Goal: Check status: Check status

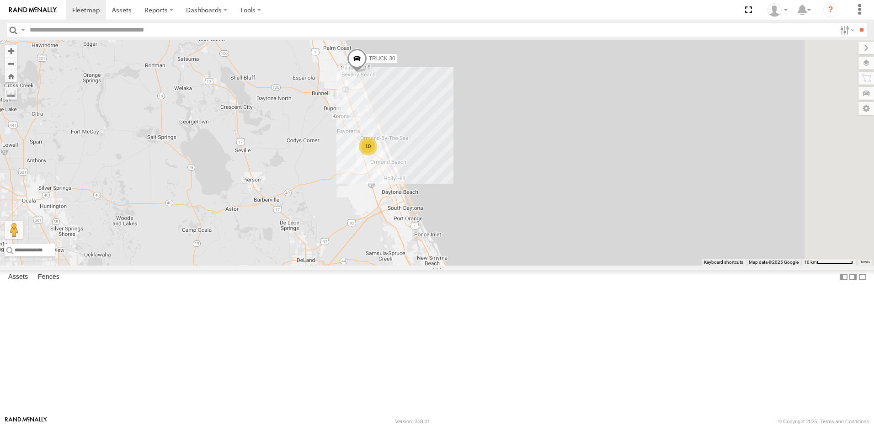
drag, startPoint x: 459, startPoint y: 154, endPoint x: 429, endPoint y: 233, distance: 84.8
click at [429, 233] on div "TRUCK 30 10 TRUCK 58" at bounding box center [437, 152] width 874 height 225
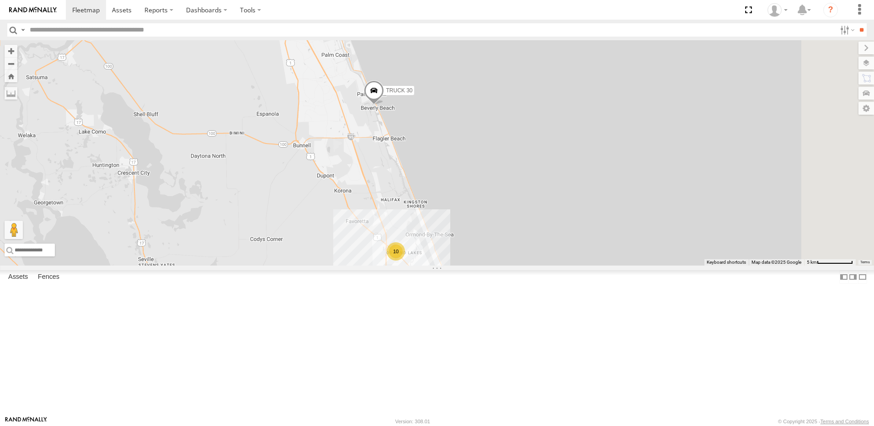
drag, startPoint x: 460, startPoint y: 115, endPoint x: 421, endPoint y: 236, distance: 127.1
click at [422, 238] on div "TRUCK 30 TRUCK 58 10" at bounding box center [437, 152] width 874 height 225
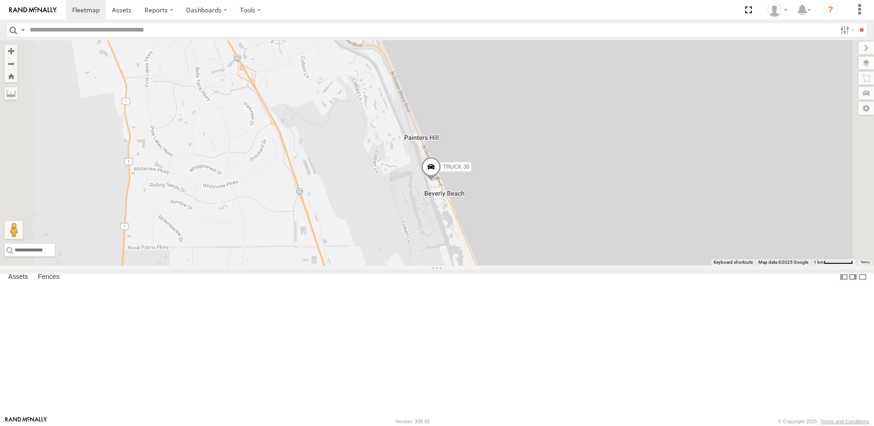
drag, startPoint x: 496, startPoint y: 283, endPoint x: 443, endPoint y: 183, distance: 112.8
click at [460, 193] on div "TRUCK 30 TRUCK 58" at bounding box center [437, 152] width 874 height 225
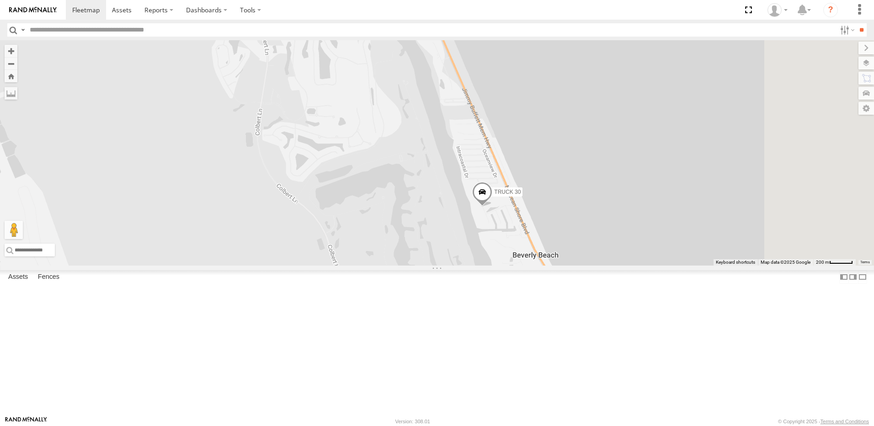
drag, startPoint x: 564, startPoint y: 273, endPoint x: 422, endPoint y: 191, distance: 164.2
click at [432, 197] on div "TRUCK 30 TRUCK 58" at bounding box center [437, 152] width 874 height 225
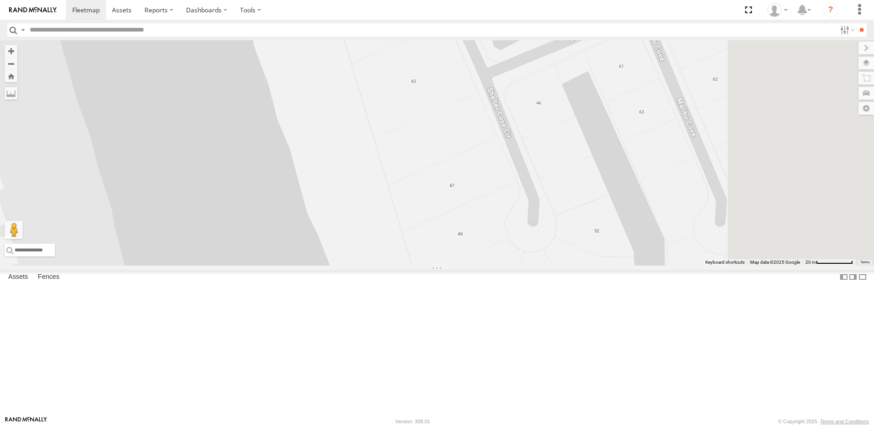
drag, startPoint x: 564, startPoint y: 222, endPoint x: 395, endPoint y: 166, distance: 178.4
click at [395, 167] on div "TRUCK 30 TRUCK 58" at bounding box center [437, 152] width 874 height 225
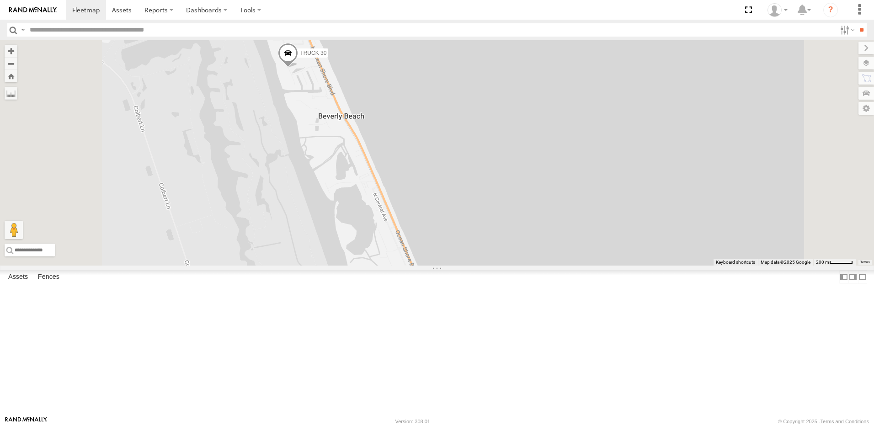
drag, startPoint x: 469, startPoint y: 318, endPoint x: 432, endPoint y: 164, distance: 157.9
click at [445, 192] on div "TRUCK 30 TRUCK 58" at bounding box center [437, 152] width 874 height 225
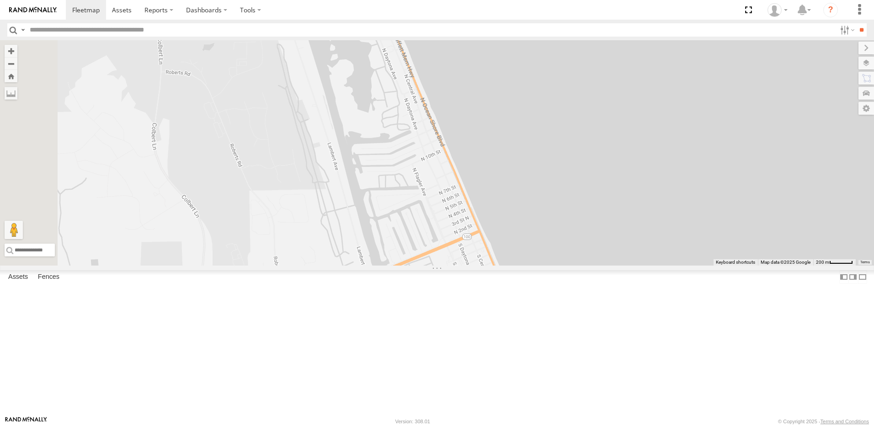
drag, startPoint x: 413, startPoint y: 231, endPoint x: 450, endPoint y: 172, distance: 69.6
click at [435, 179] on div "TRUCK 30 TRUCK 58" at bounding box center [437, 152] width 874 height 225
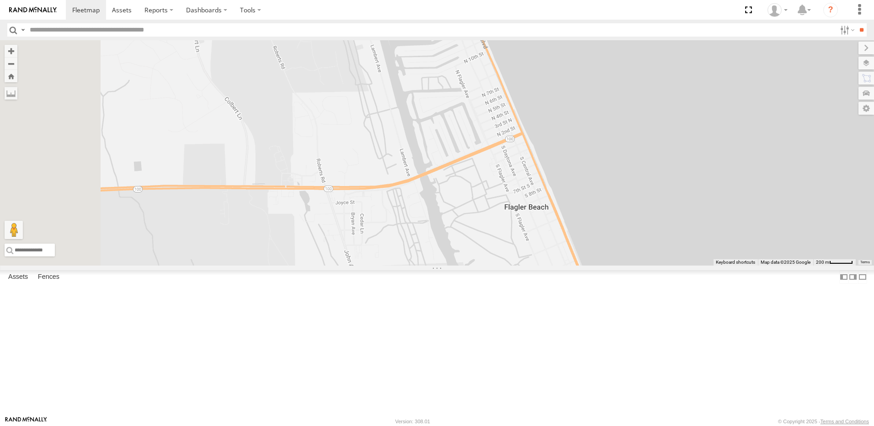
drag, startPoint x: 561, startPoint y: 298, endPoint x: 515, endPoint y: 224, distance: 87.2
click at [515, 224] on div "TRUCK 30 TRUCK 58" at bounding box center [437, 152] width 874 height 225
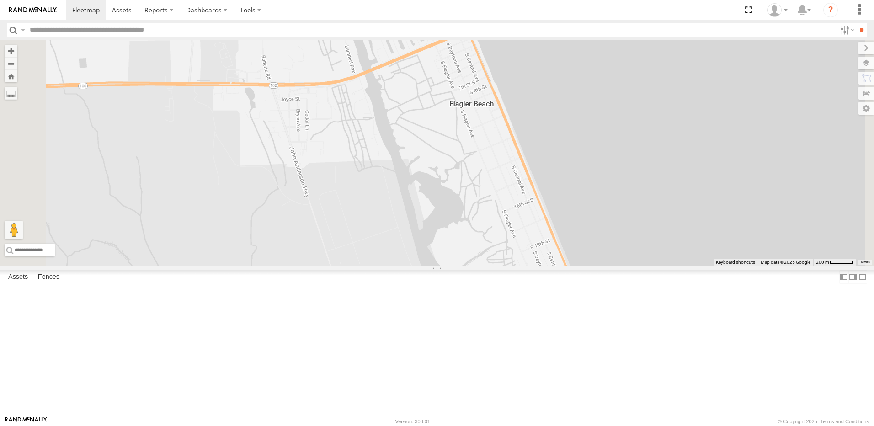
drag, startPoint x: 490, startPoint y: 271, endPoint x: 469, endPoint y: 169, distance: 104.0
click at [471, 173] on div "TRUCK 30 TRUCK 58" at bounding box center [437, 152] width 874 height 225
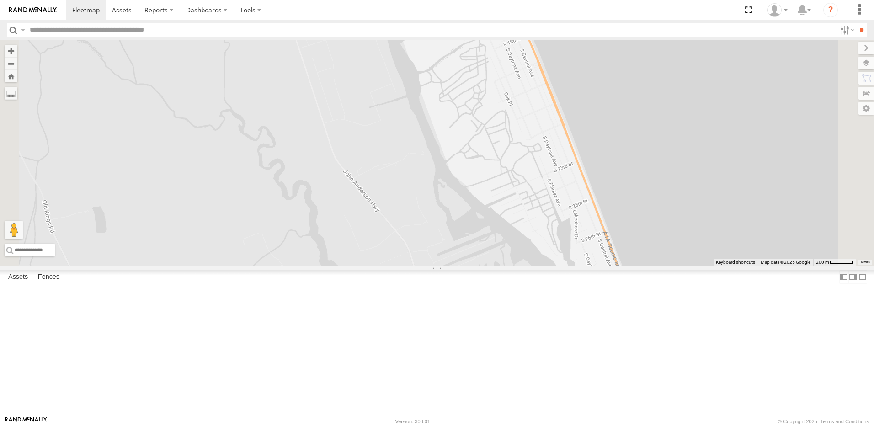
drag, startPoint x: 510, startPoint y: 250, endPoint x: 429, endPoint y: 152, distance: 126.6
click at [430, 153] on div "TRUCK 30 TRUCK 58" at bounding box center [437, 152] width 874 height 225
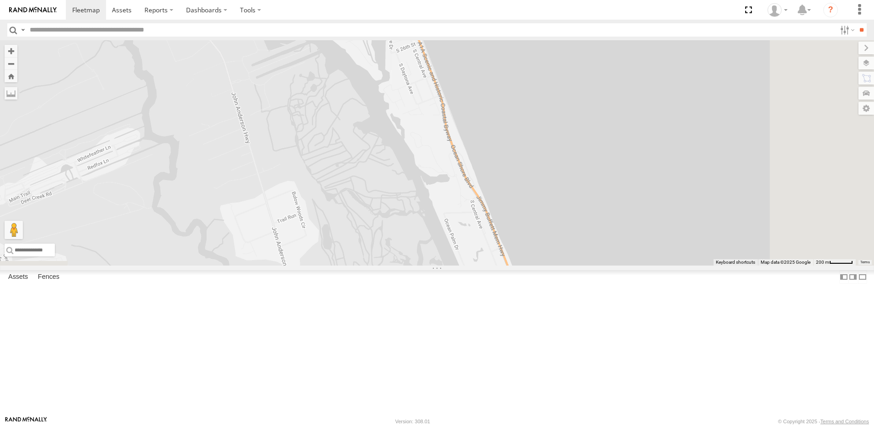
drag, startPoint x: 459, startPoint y: 241, endPoint x: 415, endPoint y: 167, distance: 86.4
click at [416, 171] on div "TRUCK 30 TRUCK 58" at bounding box center [437, 152] width 874 height 225
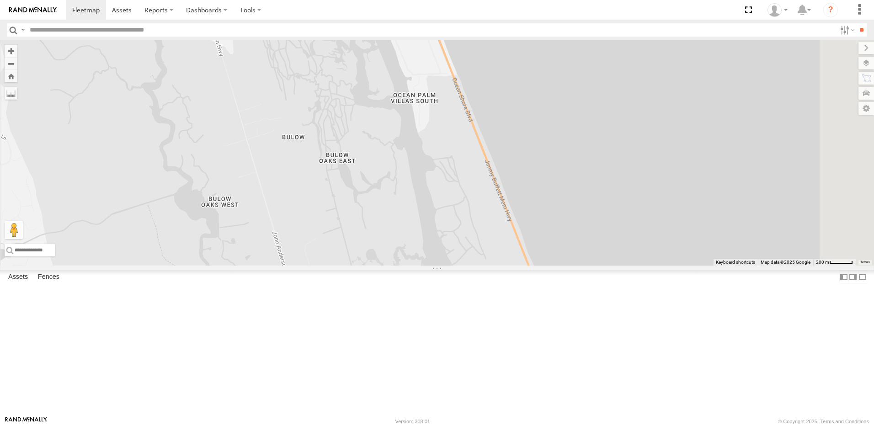
drag, startPoint x: 420, startPoint y: 197, endPoint x: 464, endPoint y: 143, distance: 69.1
click at [463, 148] on div "TRUCK 30 TRUCK 58" at bounding box center [437, 152] width 874 height 225
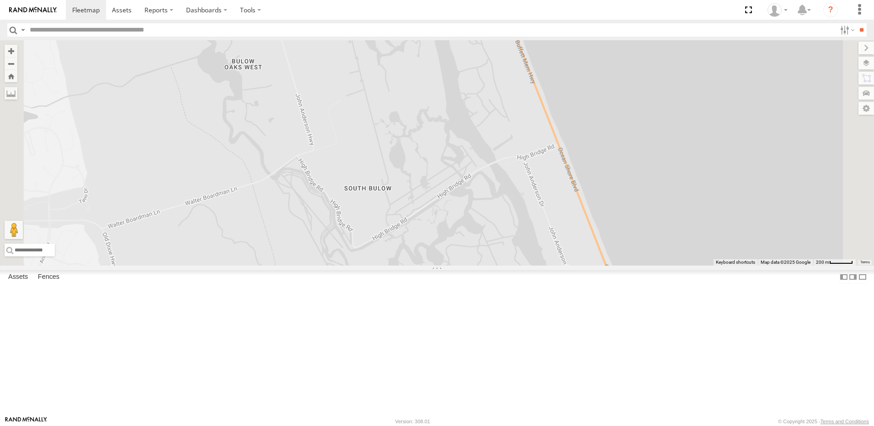
drag, startPoint x: 465, startPoint y: 215, endPoint x: 445, endPoint y: 120, distance: 97.1
click at [447, 128] on div "TRUCK 30 TRUCK 58" at bounding box center [437, 152] width 874 height 225
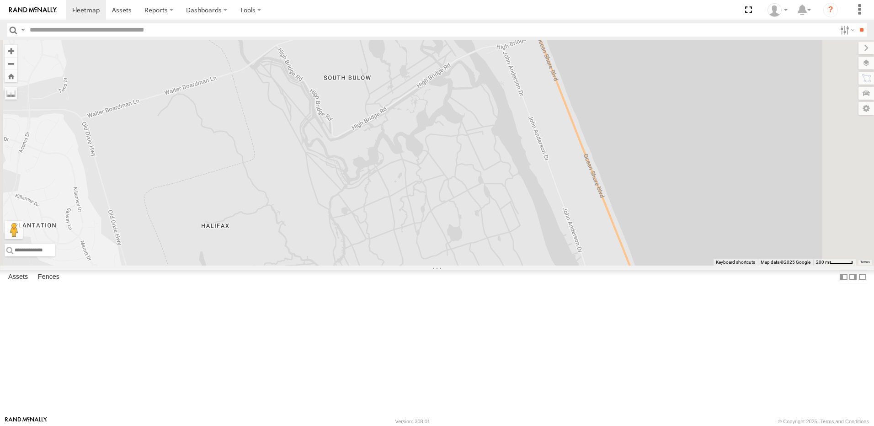
drag, startPoint x: 542, startPoint y: 195, endPoint x: 532, endPoint y: 165, distance: 30.8
click at [533, 169] on div "TRUCK 30 TRUCK 58" at bounding box center [437, 152] width 874 height 225
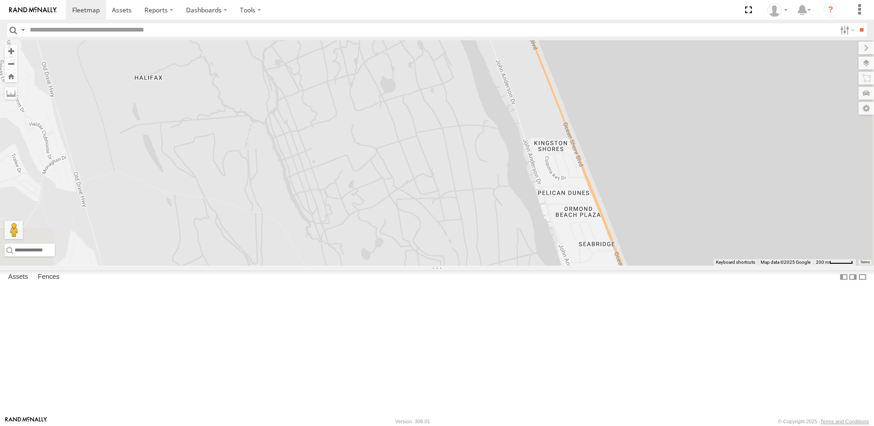
click at [543, 183] on div "TRUCK 30 TRUCK 58" at bounding box center [437, 152] width 874 height 225
drag, startPoint x: 556, startPoint y: 273, endPoint x: 526, endPoint y: 203, distance: 76.7
click at [530, 212] on div "TRUCK 30 TRUCK 58" at bounding box center [437, 152] width 874 height 225
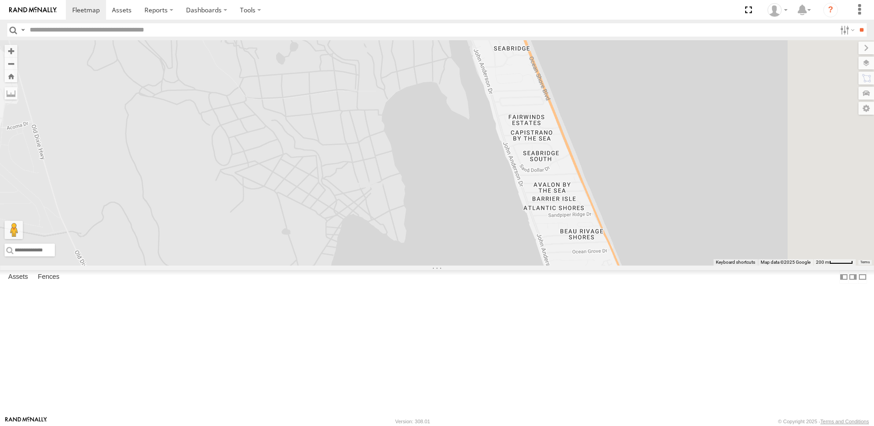
drag, startPoint x: 539, startPoint y: 272, endPoint x: 489, endPoint y: 172, distance: 112.0
click at [493, 189] on div "TRUCK 30 TRUCK 58" at bounding box center [437, 152] width 874 height 225
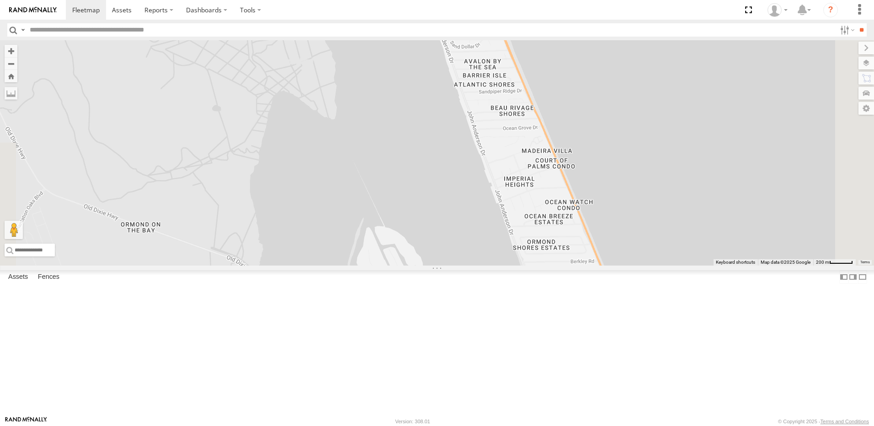
drag, startPoint x: 501, startPoint y: 214, endPoint x: 501, endPoint y: 193, distance: 21.0
click at [501, 196] on div "TRUCK 30 TRUCK 58" at bounding box center [437, 152] width 874 height 225
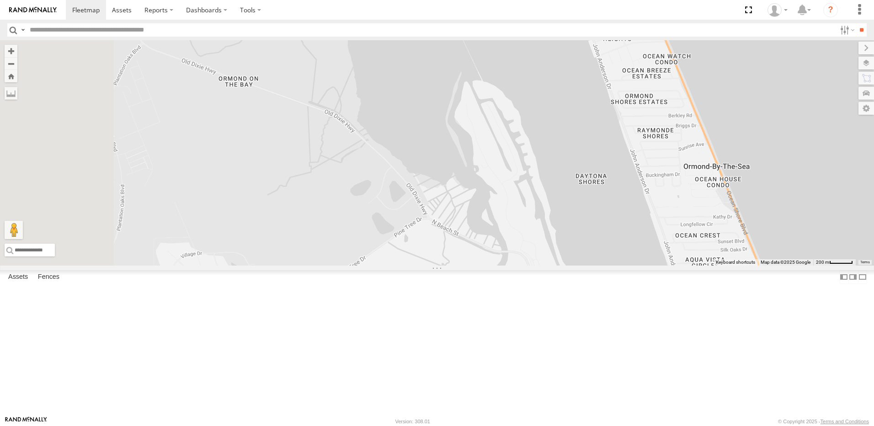
drag, startPoint x: 397, startPoint y: 270, endPoint x: 524, endPoint y: 280, distance: 126.9
click at [524, 265] on div "TRUCK 30 TRUCK 58" at bounding box center [437, 152] width 874 height 225
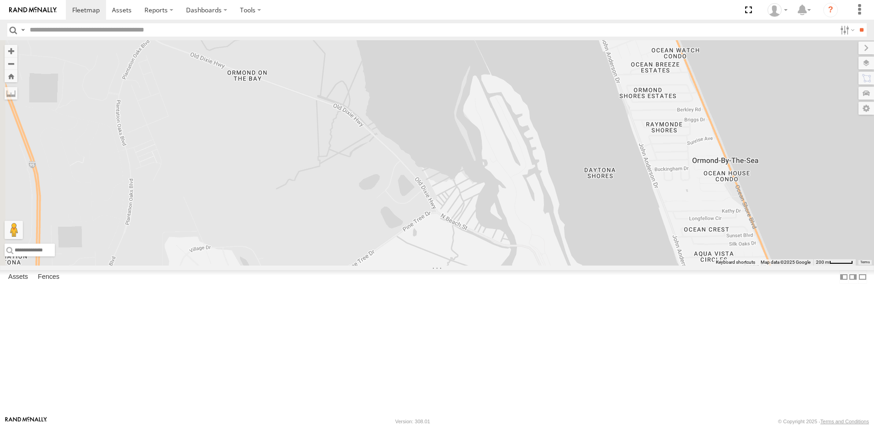
drag, startPoint x: 447, startPoint y: 286, endPoint x: 487, endPoint y: 260, distance: 47.5
click at [487, 260] on div "TRUCK 30 TRUCK 58" at bounding box center [437, 152] width 874 height 225
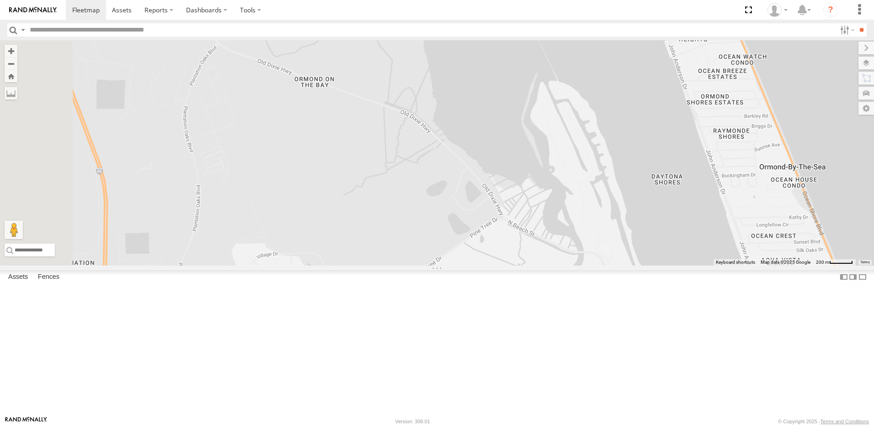
drag, startPoint x: 415, startPoint y: 169, endPoint x: 463, endPoint y: 198, distance: 56.2
click at [463, 198] on div "TRUCK 30 TRUCK 58" at bounding box center [437, 152] width 874 height 225
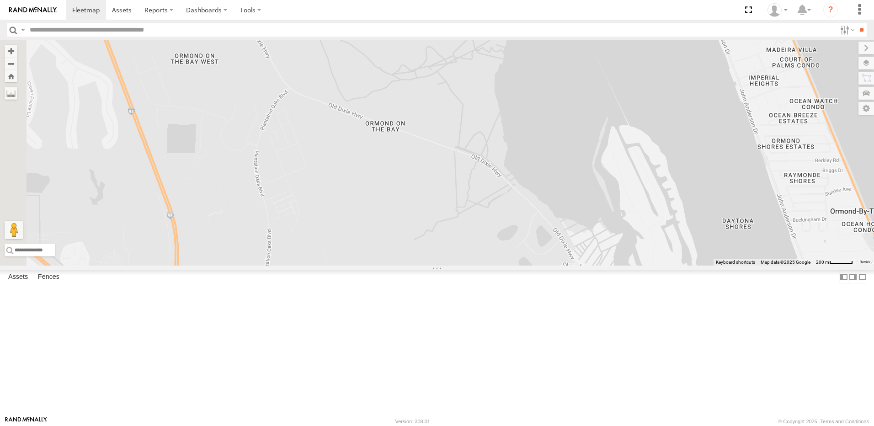
click at [0, 0] on div "TRUCK 30" at bounding box center [0, 0] width 0 height 0
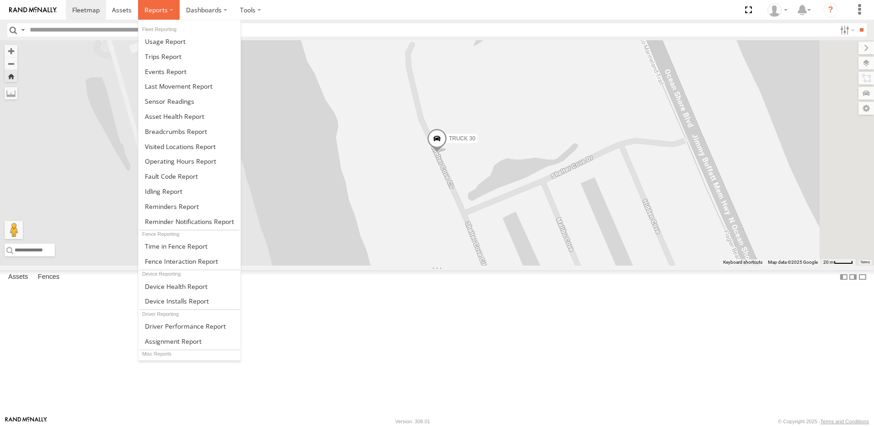
click at [153, 10] on span at bounding box center [155, 9] width 23 height 9
click at [162, 130] on span at bounding box center [176, 131] width 62 height 9
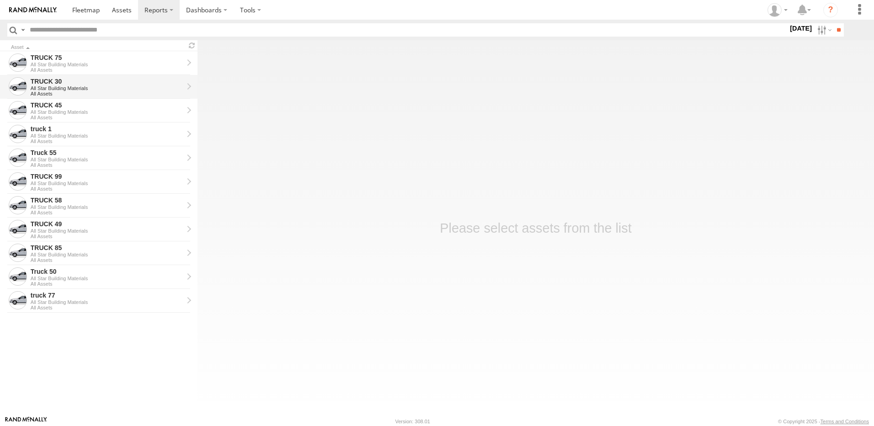
click at [73, 86] on div "All Star Building Materials" at bounding box center [107, 87] width 153 height 5
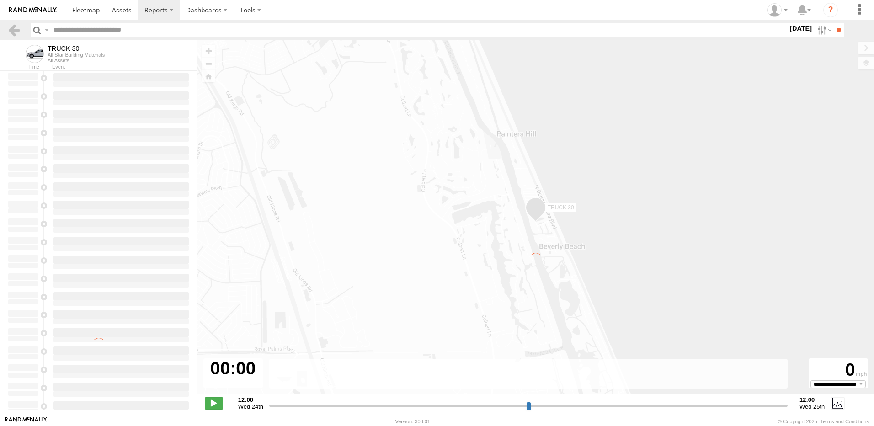
type input "**********"
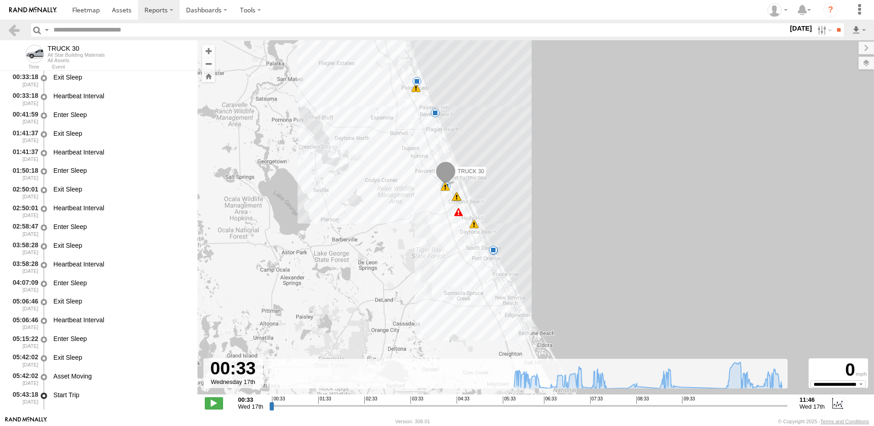
drag, startPoint x: 453, startPoint y: 273, endPoint x: 370, endPoint y: 214, distance: 102.3
click at [370, 214] on div "TRUCK 30 06:26 Wed 06:41 Wed 07:35 Wed 09:03 Wed 09:15 Wed 09:15 Wed 11:14 Wed …" at bounding box center [535, 222] width 676 height 364
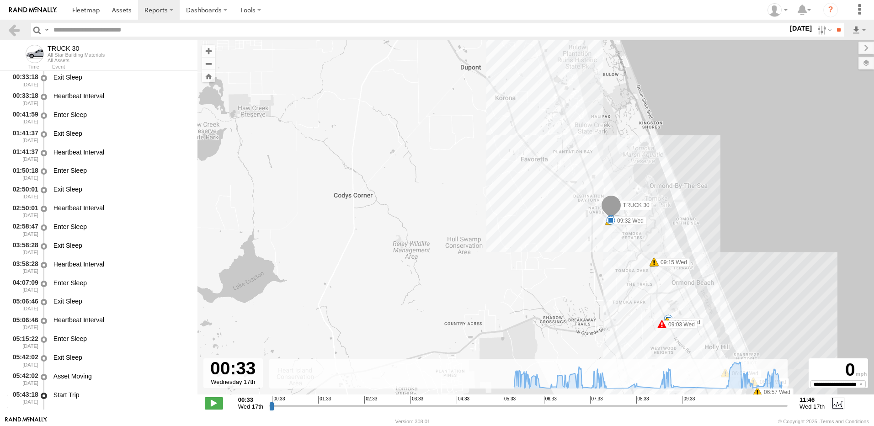
drag, startPoint x: 446, startPoint y: 172, endPoint x: 506, endPoint y: 312, distance: 151.7
click at [506, 312] on div "TRUCK 30 06:26 Wed 06:41 Wed 07:35 Wed 09:03 Wed 09:15 Wed 09:15 Wed 11:14 Wed …" at bounding box center [535, 222] width 676 height 364
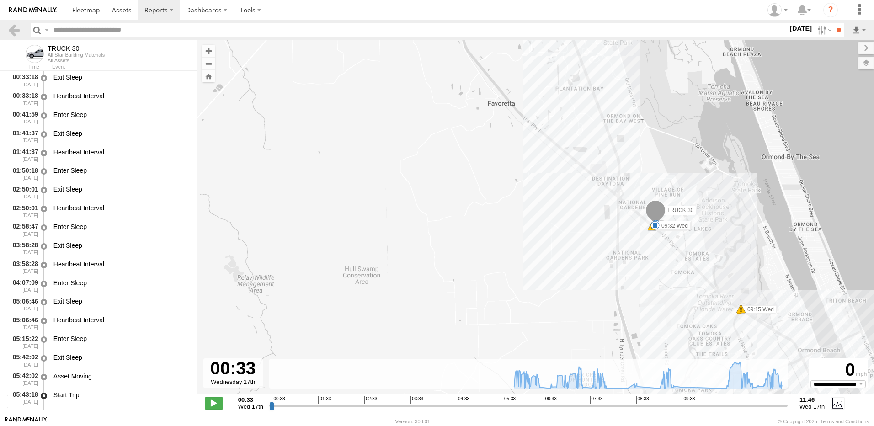
drag, startPoint x: 595, startPoint y: 239, endPoint x: 533, endPoint y: 222, distance: 64.6
click at [543, 223] on div "TRUCK 30 06:26 Wed 06:41 Wed 07:35 Wed 09:03 Wed 09:15 Wed 09:15 Wed 11:14 Wed …" at bounding box center [535, 222] width 676 height 364
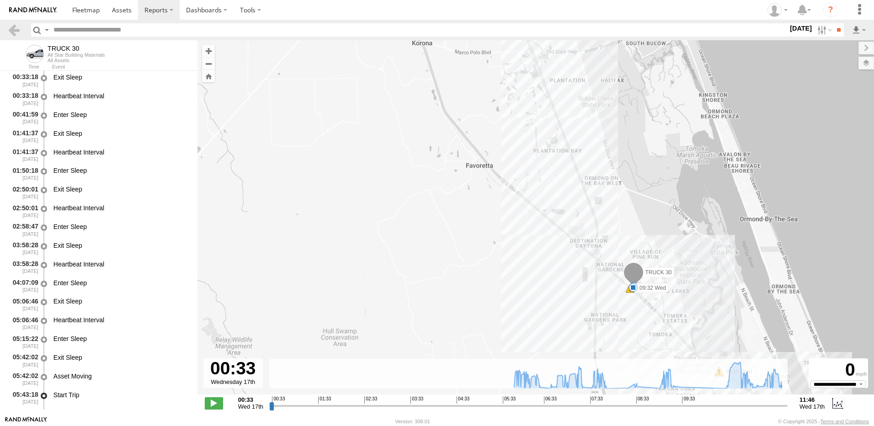
drag, startPoint x: 499, startPoint y: 157, endPoint x: 519, endPoint y: 270, distance: 115.4
click at [519, 268] on div "TRUCK 30 06:26 Wed 06:41 Wed 07:35 Wed 09:03 Wed 09:15 Wed 09:15 Wed 11:14 Wed …" at bounding box center [535, 222] width 676 height 364
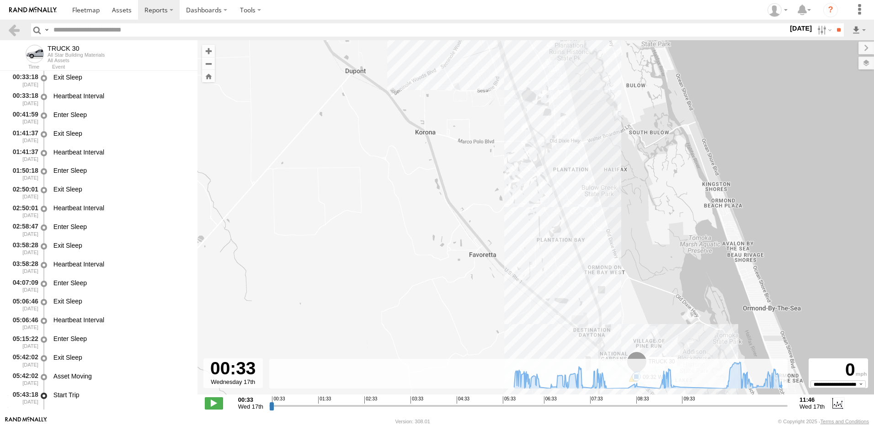
drag, startPoint x: 518, startPoint y: 298, endPoint x: 471, endPoint y: 214, distance: 96.1
click at [490, 244] on div "TRUCK 30 06:26 Wed 06:41 Wed 07:35 Wed 09:03 Wed 09:15 Wed 09:15 Wed 11:14 Wed …" at bounding box center [535, 222] width 676 height 364
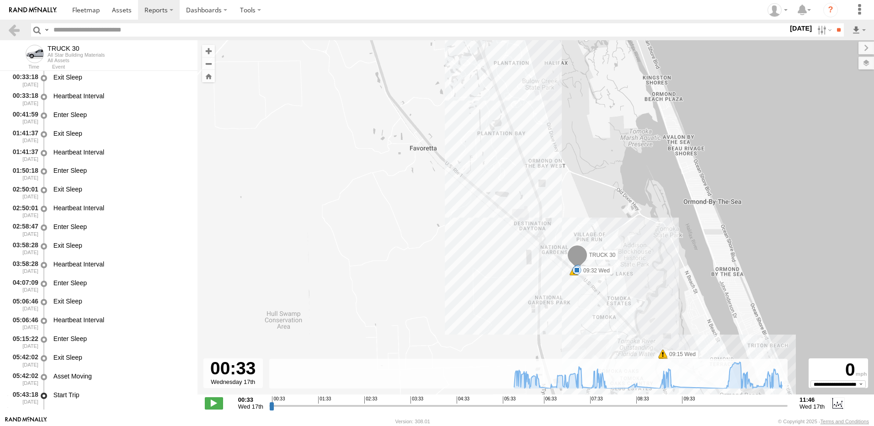
drag, startPoint x: 518, startPoint y: 248, endPoint x: 458, endPoint y: 176, distance: 93.8
click at [477, 199] on div "TRUCK 30 06:26 Wed 06:41 Wed 07:35 Wed 09:03 Wed 09:15 Wed 09:15 Wed 11:14 Wed …" at bounding box center [535, 222] width 676 height 364
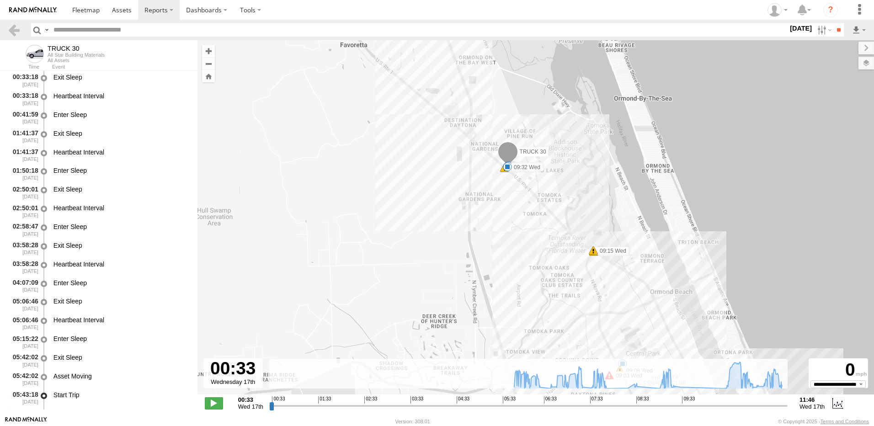
drag, startPoint x: 478, startPoint y: 198, endPoint x: 467, endPoint y: 167, distance: 32.9
click at [473, 188] on div "TRUCK 30 06:26 Wed 06:41 Wed 07:35 Wed 09:03 Wed 09:15 Wed 09:15 Wed 11:14 Wed …" at bounding box center [535, 222] width 676 height 364
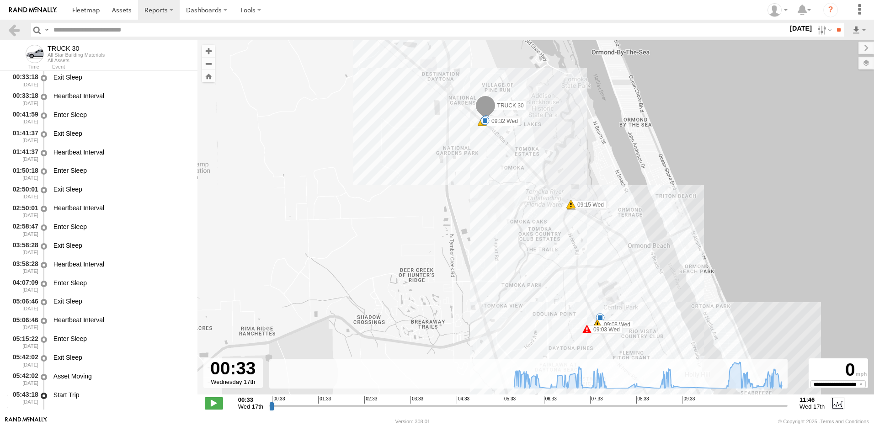
drag, startPoint x: 474, startPoint y: 226, endPoint x: 456, endPoint y: 175, distance: 54.8
click at [456, 178] on div "TRUCK 30 06:26 Wed 06:41 Wed 07:35 Wed 09:03 Wed 09:15 Wed 09:15 Wed 11:14 Wed …" at bounding box center [535, 222] width 676 height 364
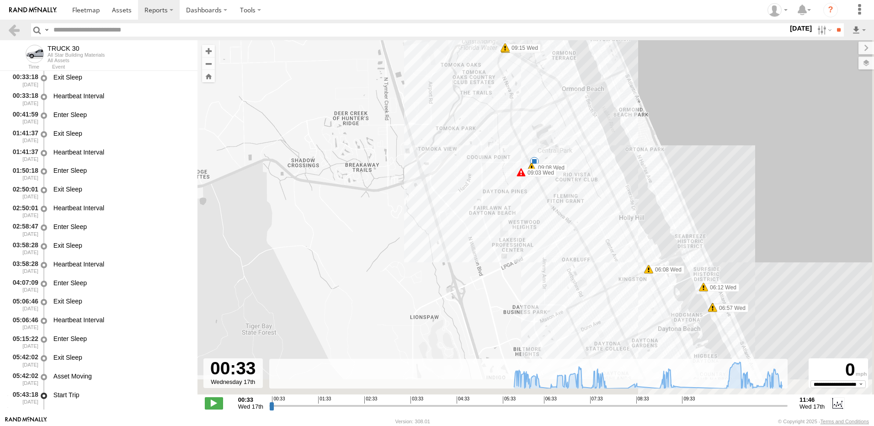
drag, startPoint x: 469, startPoint y: 212, endPoint x: 440, endPoint y: 160, distance: 58.7
click at [448, 174] on div "TRUCK 30 06:26 Wed 06:41 Wed 07:35 Wed 09:03 Wed 09:15 Wed 09:15 Wed 11:14 Wed …" at bounding box center [535, 222] width 676 height 364
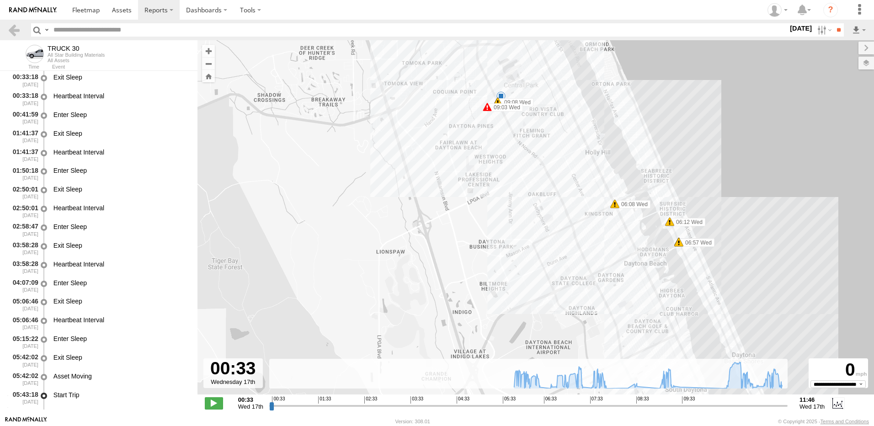
drag, startPoint x: 458, startPoint y: 162, endPoint x: 492, endPoint y: 215, distance: 63.1
click at [492, 213] on div "TRUCK 30 06:26 Wed 06:41 Wed 07:35 Wed 09:03 Wed 09:15 Wed 09:15 Wed 11:14 Wed …" at bounding box center [535, 222] width 676 height 364
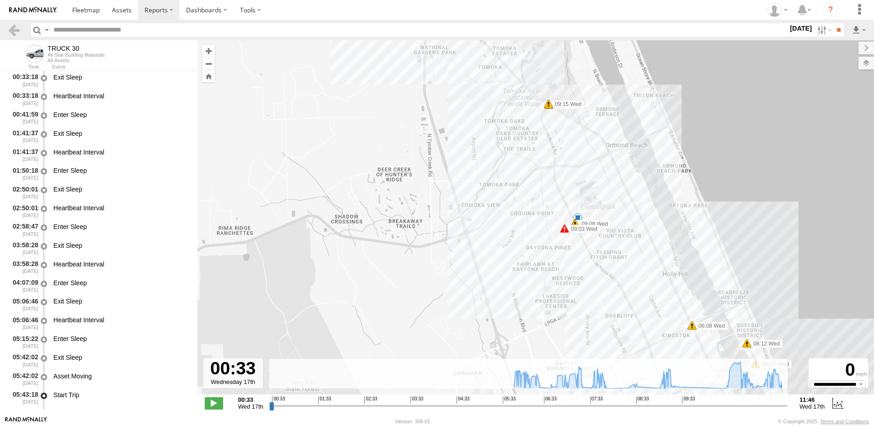
drag, startPoint x: 435, startPoint y: 155, endPoint x: 467, endPoint y: 195, distance: 50.7
click at [466, 193] on div "TRUCK 30 06:26 Wed 06:41 Wed 07:35 Wed 09:03 Wed 09:15 Wed 09:15 Wed 11:14 Wed …" at bounding box center [535, 222] width 676 height 364
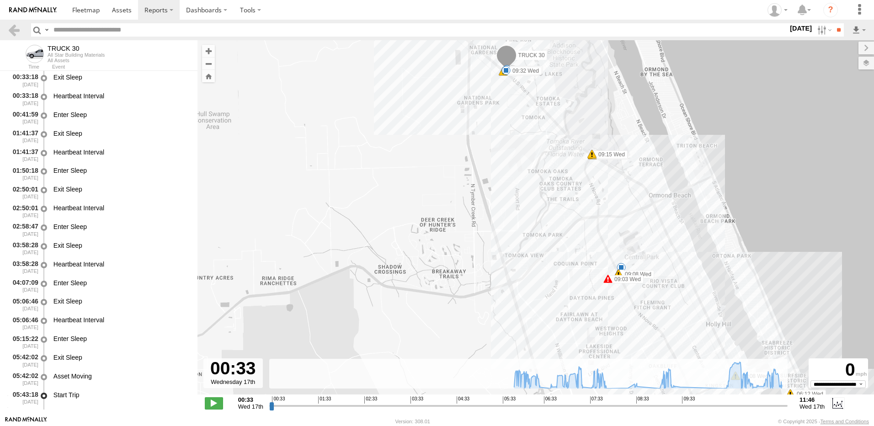
drag, startPoint x: 440, startPoint y: 170, endPoint x: 486, endPoint y: 222, distance: 68.3
click at [486, 222] on div "TRUCK 30 06:26 Wed 06:41 Wed 07:35 Wed 09:03 Wed 09:15 Wed 09:15 Wed 11:14 Wed …" at bounding box center [535, 222] width 676 height 364
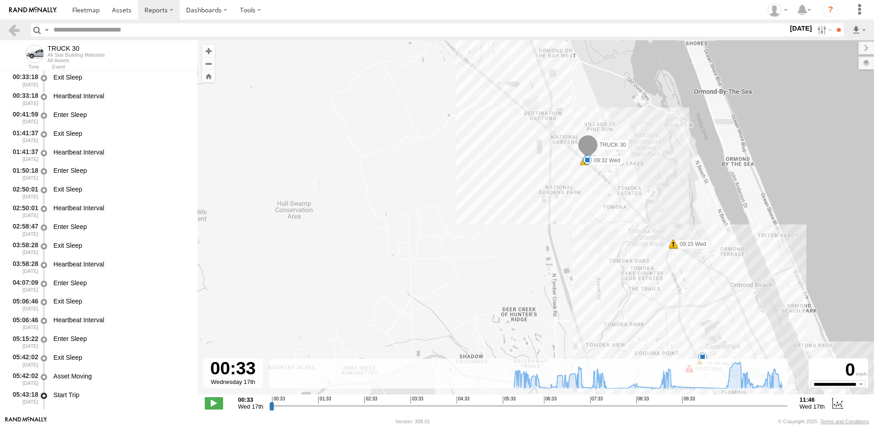
drag, startPoint x: 484, startPoint y: 206, endPoint x: 496, endPoint y: 227, distance: 23.9
click at [495, 226] on div "TRUCK 30 06:26 Wed 06:41 Wed 07:35 Wed 09:03 Wed 09:15 Wed 09:15 Wed 11:14 Wed …" at bounding box center [535, 222] width 676 height 364
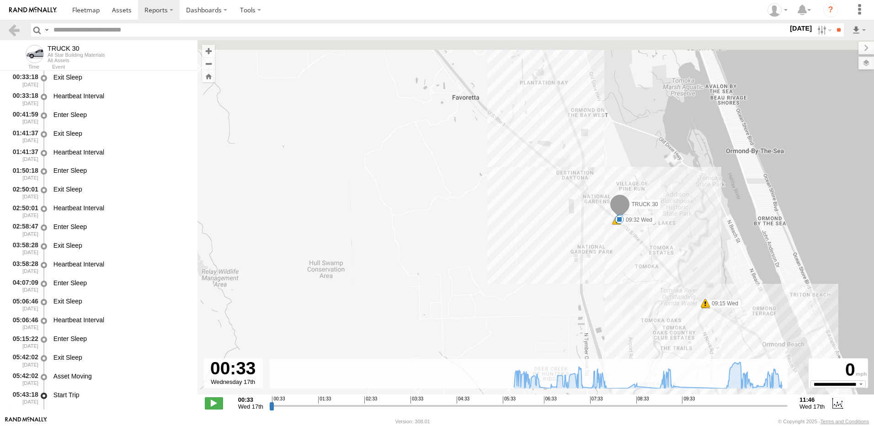
drag, startPoint x: 481, startPoint y: 190, endPoint x: 501, endPoint y: 243, distance: 56.7
click at [501, 242] on div "TRUCK 30 06:26 Wed 06:41 Wed 07:35 Wed 09:03 Wed 09:15 Wed 09:15 Wed 11:14 Wed …" at bounding box center [535, 222] width 676 height 364
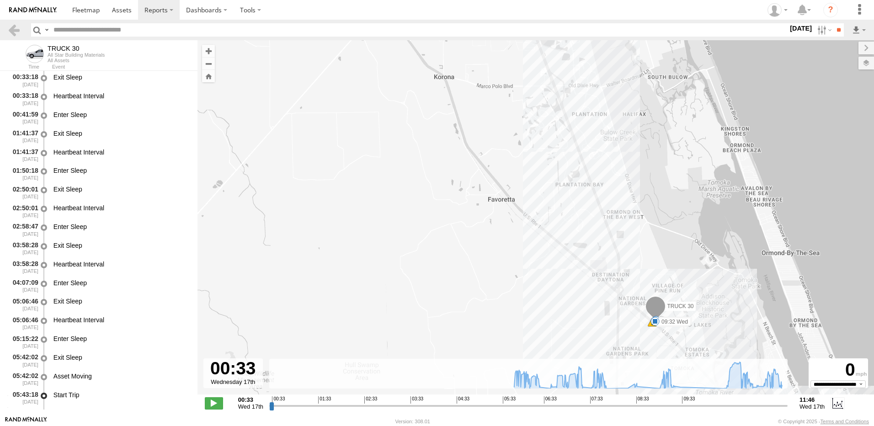
drag, startPoint x: 499, startPoint y: 189, endPoint x: 506, endPoint y: 214, distance: 26.2
click at [506, 214] on div "TRUCK 30 06:26 Wed 06:41 Wed 07:35 Wed 09:03 Wed 09:15 Wed 09:15 Wed 11:14 Wed …" at bounding box center [535, 222] width 676 height 364
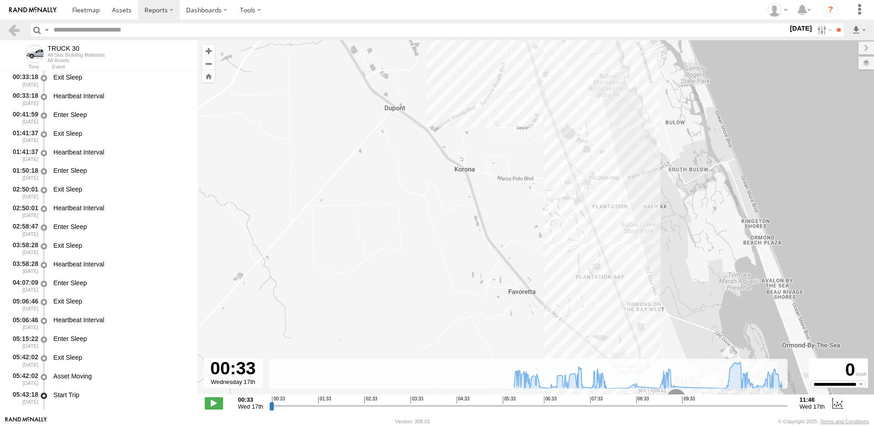
drag, startPoint x: 499, startPoint y: 168, endPoint x: 508, endPoint y: 222, distance: 55.1
click at [508, 222] on div "TRUCK 30 06:26 Wed 06:41 Wed 07:35 Wed 09:03 Wed 09:15 Wed 09:15 Wed 11:14 Wed …" at bounding box center [535, 222] width 676 height 364
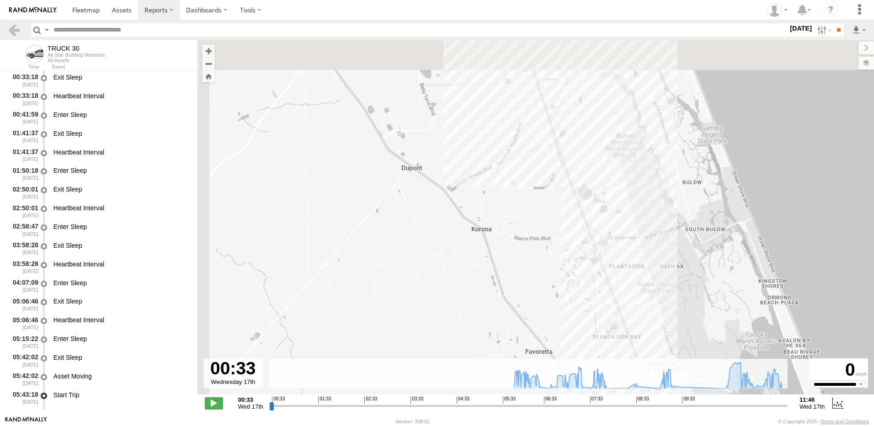
drag, startPoint x: 503, startPoint y: 212, endPoint x: 507, endPoint y: 214, distance: 4.9
click at [507, 220] on div "TRUCK 30 06:26 Wed 06:41 Wed 07:35 Wed 09:03 Wed 09:15 Wed 09:15 Wed 11:14 Wed …" at bounding box center [535, 222] width 676 height 364
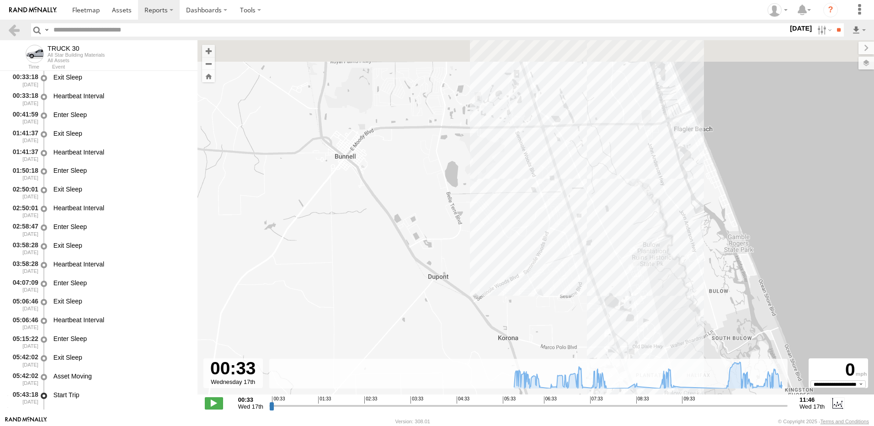
drag, startPoint x: 489, startPoint y: 162, endPoint x: 498, endPoint y: 212, distance: 50.5
click at [498, 212] on div "TRUCK 30 06:26 Wed 06:41 Wed 07:35 Wed 09:03 Wed 09:15 Wed 09:15 Wed 11:14 Wed …" at bounding box center [535, 222] width 676 height 364
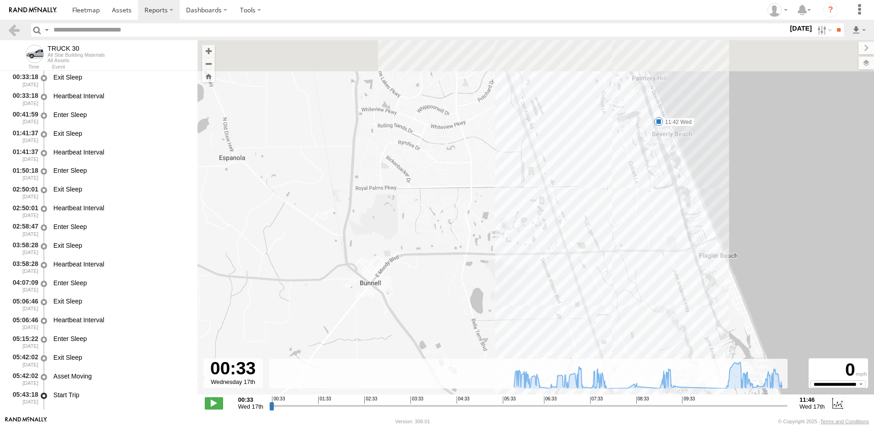
drag, startPoint x: 464, startPoint y: 121, endPoint x: 484, endPoint y: 209, distance: 90.4
click at [484, 209] on div "TRUCK 30 06:26 Wed 06:41 Wed 07:35 Wed 09:03 Wed 09:15 Wed 09:15 Wed 11:14 Wed …" at bounding box center [535, 222] width 676 height 364
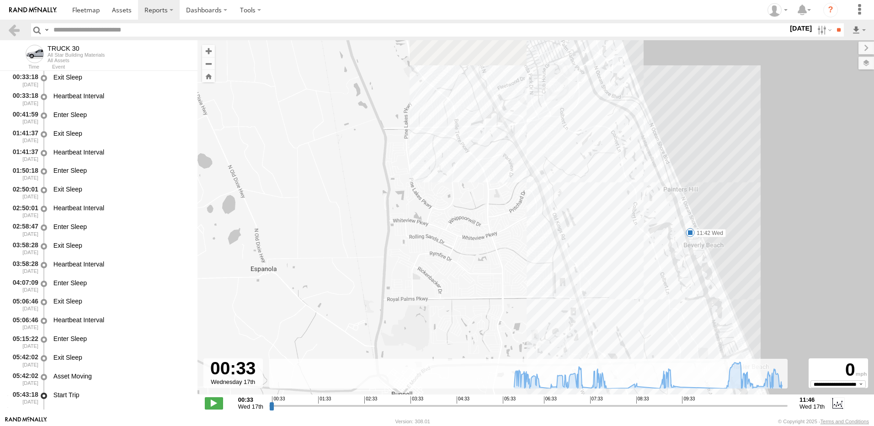
click at [494, 219] on div "TRUCK 30 06:26 Wed 06:41 Wed 07:35 Wed 09:03 Wed 09:15 Wed 09:15 Wed 11:14 Wed …" at bounding box center [535, 222] width 676 height 364
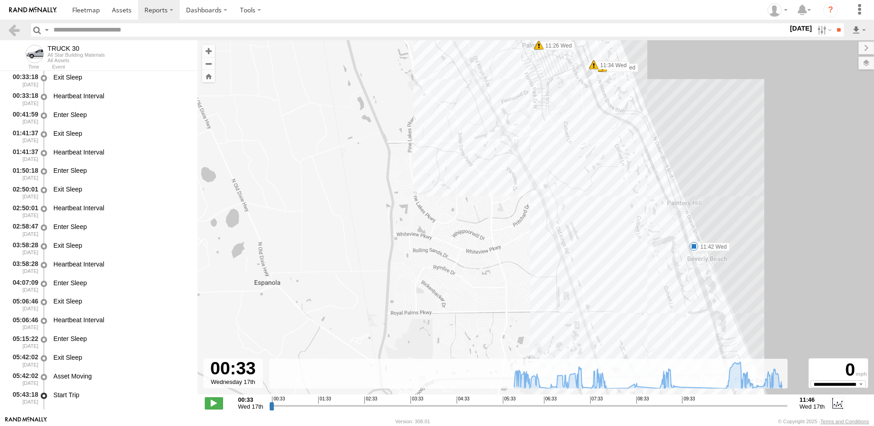
click at [494, 221] on div "TRUCK 30 06:26 Wed 06:41 Wed 07:35 Wed 09:03 Wed 09:15 Wed 09:15 Wed 11:14 Wed …" at bounding box center [535, 222] width 676 height 364
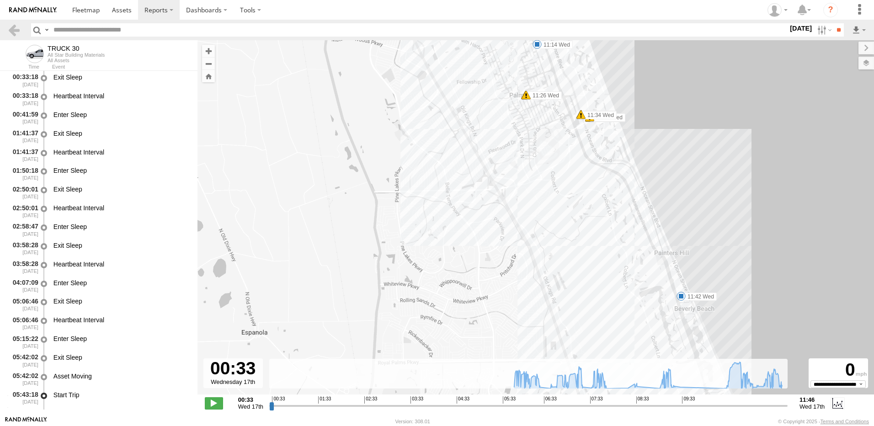
drag, startPoint x: 458, startPoint y: 148, endPoint x: 419, endPoint y: 181, distance: 50.5
click at [420, 181] on div "TRUCK 30 06:26 Wed 06:41 Wed 07:35 Wed 09:03 Wed 09:15 Wed 09:15 Wed 11:14 Wed …" at bounding box center [535, 222] width 676 height 364
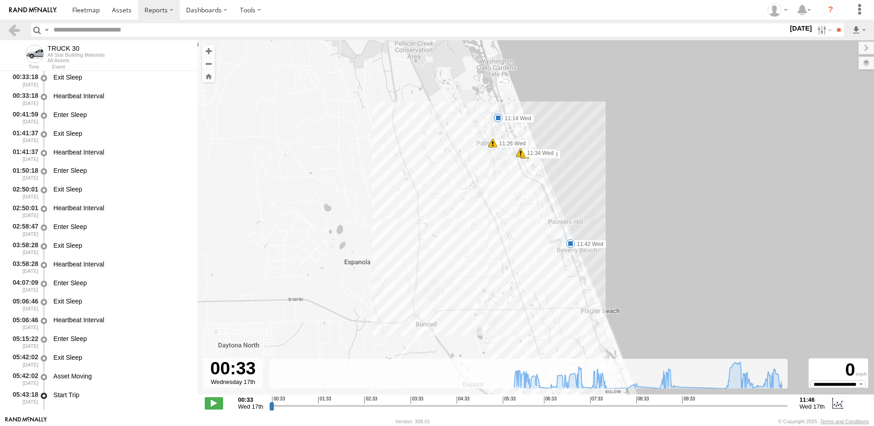
drag, startPoint x: 487, startPoint y: 293, endPoint x: 462, endPoint y: 192, distance: 103.7
click at [462, 213] on div "TRUCK 30 06:26 Wed 06:41 Wed 07:35 Wed 09:03 Wed 09:15 Wed 09:15 Wed 11:14 Wed …" at bounding box center [535, 222] width 676 height 364
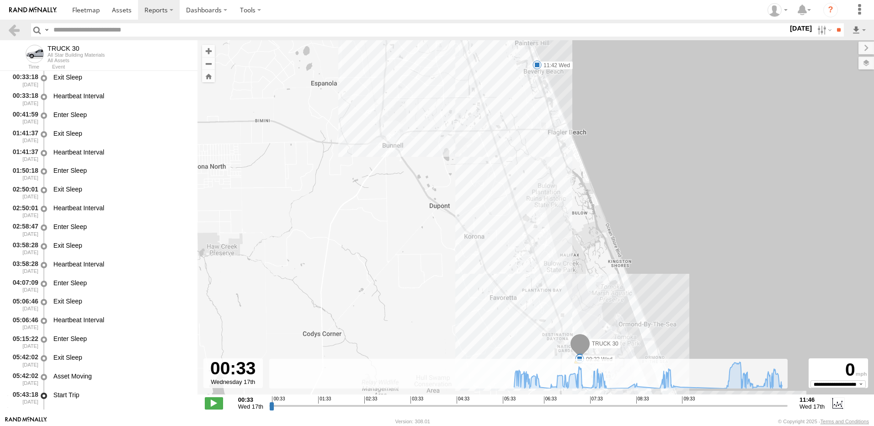
drag, startPoint x: 491, startPoint y: 302, endPoint x: 466, endPoint y: 223, distance: 82.4
click at [466, 223] on div "TRUCK 30 06:26 Wed 06:41 Wed 07:35 Wed 09:03 Wed 09:15 Wed 09:15 Wed 11:14 Wed …" at bounding box center [535, 222] width 676 height 364
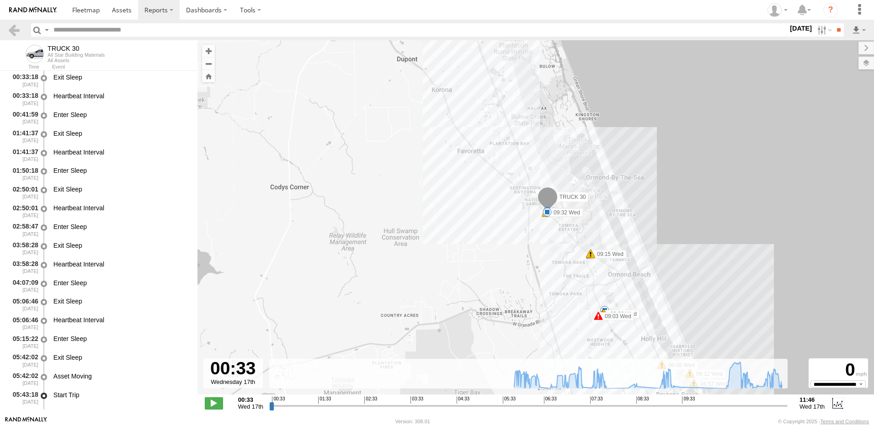
drag, startPoint x: 466, startPoint y: 119, endPoint x: 490, endPoint y: 173, distance: 58.7
click at [490, 173] on div "TRUCK 30 06:26 Wed 06:41 Wed 07:35 Wed 09:03 Wed 09:15 Wed 09:15 Wed 11:14 Wed …" at bounding box center [535, 222] width 676 height 364
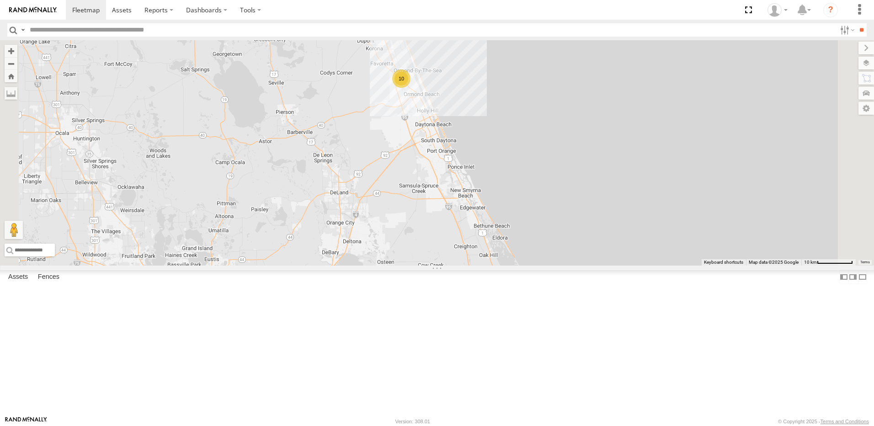
click at [0, 0] on div "TRUCK 75" at bounding box center [0, 0] width 0 height 0
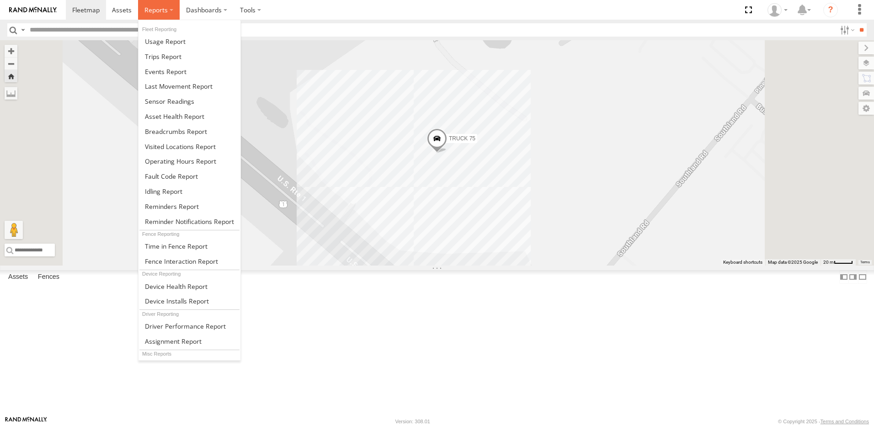
click at [154, 9] on span at bounding box center [155, 9] width 23 height 9
click at [161, 128] on span at bounding box center [176, 131] width 62 height 9
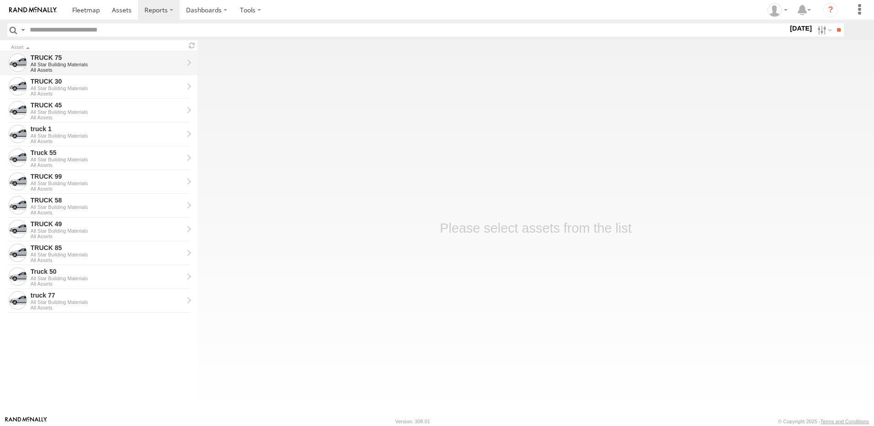
click at [59, 63] on div "All Star Building Materials" at bounding box center [107, 64] width 153 height 5
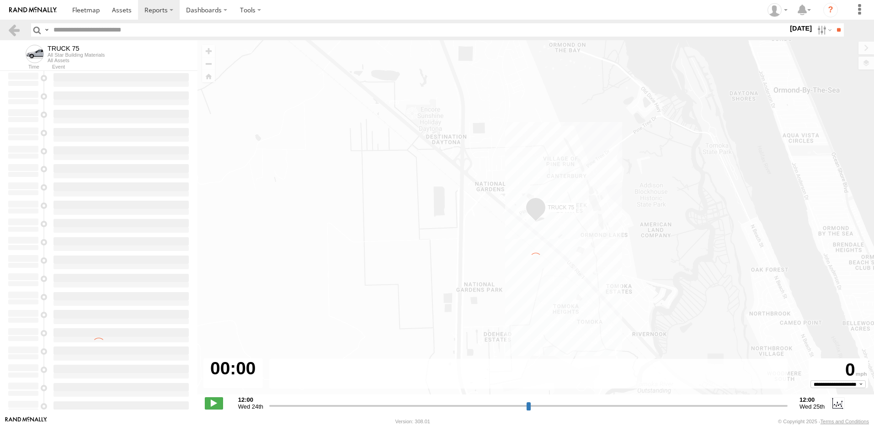
type input "**********"
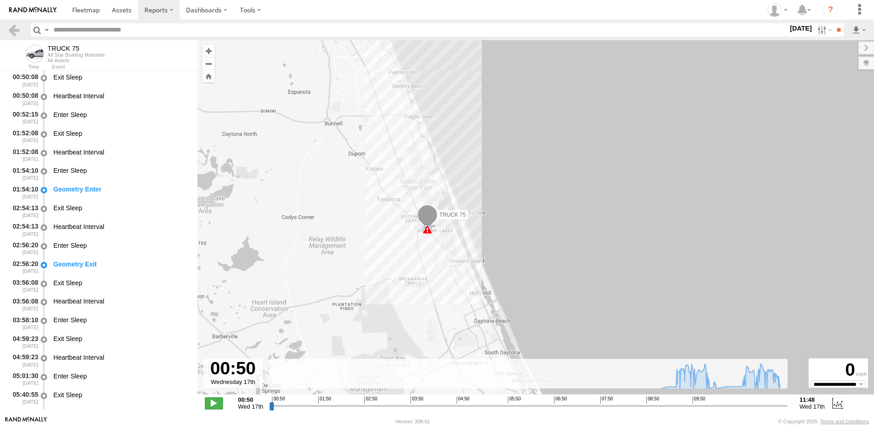
drag, startPoint x: 402, startPoint y: 261, endPoint x: 259, endPoint y: 157, distance: 177.3
click at [259, 157] on div "TRUCK 75 09:13 Wed 11:45 Wed" at bounding box center [535, 222] width 676 height 364
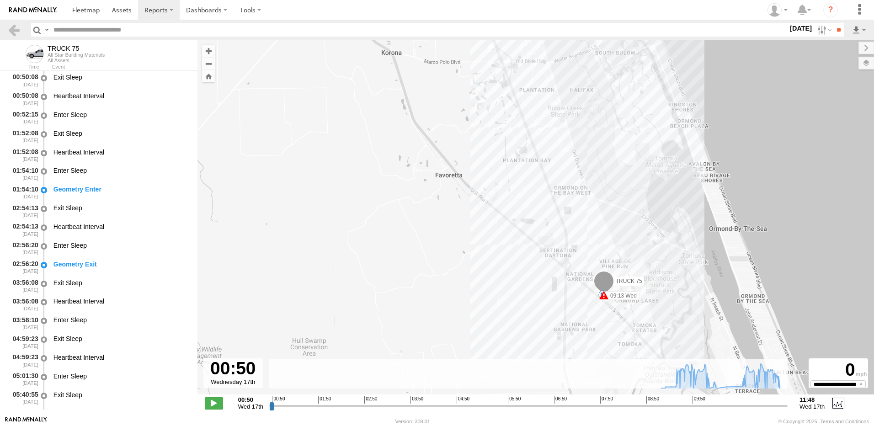
drag, startPoint x: 387, startPoint y: 211, endPoint x: 195, endPoint y: 128, distance: 209.6
click at [198, 130] on div "TRUCK 75 09:13 Wed 11:45 Wed" at bounding box center [535, 222] width 676 height 364
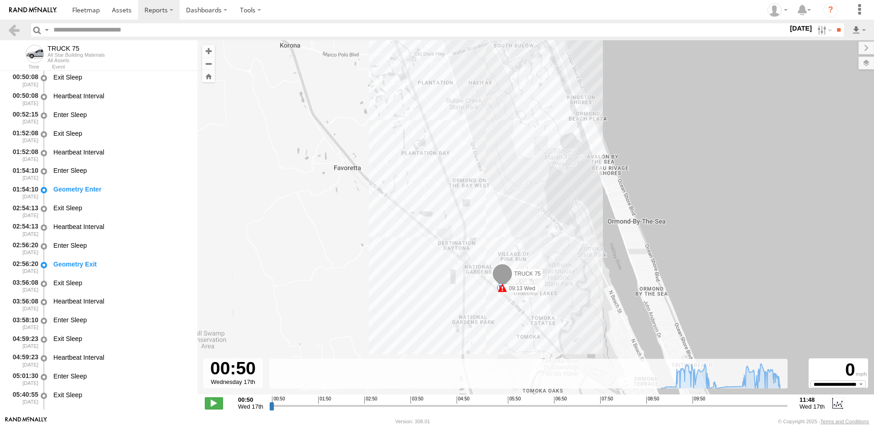
drag, startPoint x: 382, startPoint y: 156, endPoint x: 382, endPoint y: 196, distance: 39.8
click at [382, 196] on div "TRUCK 75 09:13 Wed 11:45 Wed" at bounding box center [535, 222] width 676 height 364
drag, startPoint x: 331, startPoint y: 104, endPoint x: 353, endPoint y: 206, distance: 104.7
click at [353, 206] on div "TRUCK 75 09:13 Wed 11:45 Wed" at bounding box center [535, 222] width 676 height 364
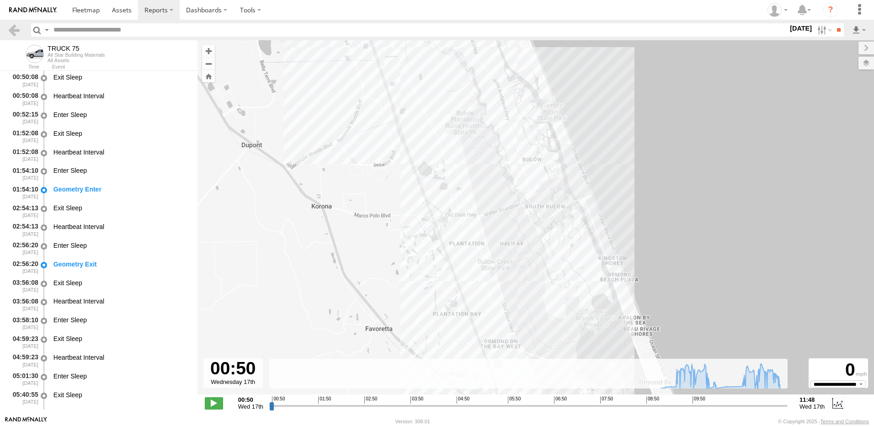
drag, startPoint x: 302, startPoint y: 104, endPoint x: 351, endPoint y: 199, distance: 107.1
click at [351, 197] on div "TRUCK 75 09:13 Wed 11:45 Wed" at bounding box center [535, 222] width 676 height 364
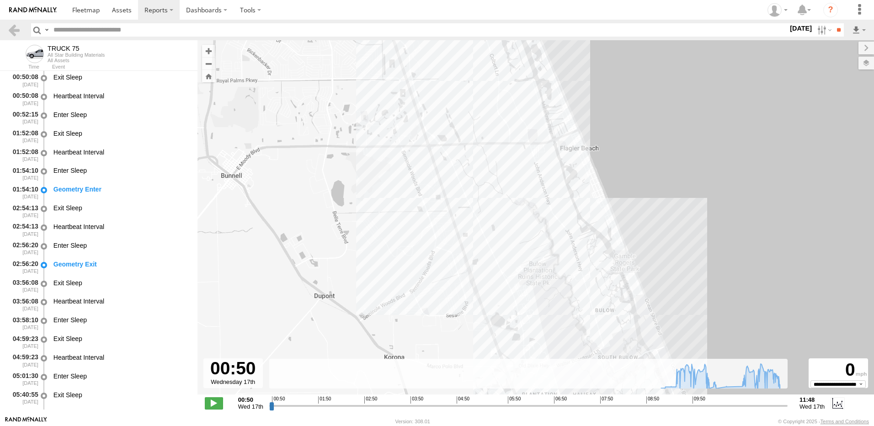
drag, startPoint x: 295, startPoint y: 50, endPoint x: 336, endPoint y: 165, distance: 122.4
click at [336, 163] on body "?" at bounding box center [437, 213] width 874 height 426
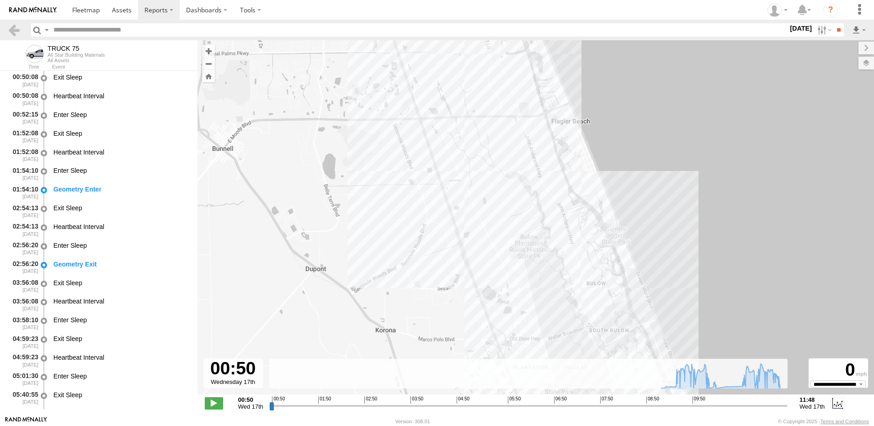
drag, startPoint x: 375, startPoint y: 221, endPoint x: 335, endPoint y: 123, distance: 106.1
click at [351, 147] on div "TRUCK 75 09:13 Wed 11:45 Wed" at bounding box center [535, 222] width 676 height 364
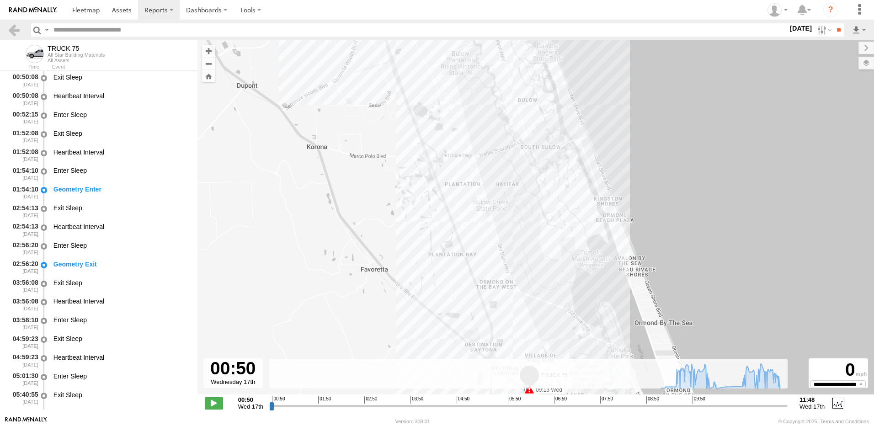
drag, startPoint x: 424, startPoint y: 275, endPoint x: 376, endPoint y: 169, distance: 116.6
click at [387, 195] on div "TRUCK 75 09:13 Wed 11:45 Wed" at bounding box center [535, 222] width 676 height 364
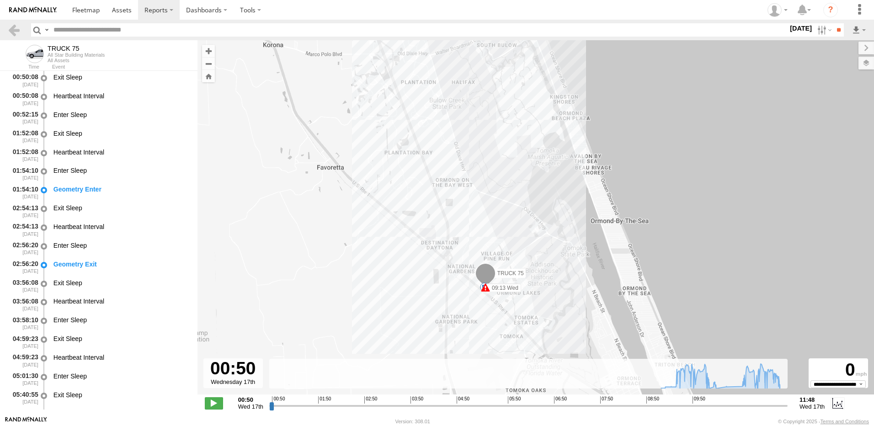
drag, startPoint x: 387, startPoint y: 260, endPoint x: 370, endPoint y: 214, distance: 49.0
click at [371, 217] on div "TRUCK 75 09:13 Wed 11:45 Wed" at bounding box center [535, 222] width 676 height 364
